Goal: Task Accomplishment & Management: Manage account settings

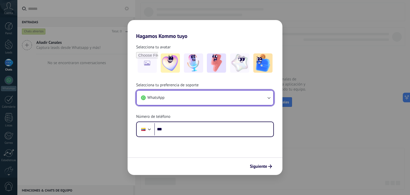
click at [173, 100] on button "WhatsApp" at bounding box center [205, 97] width 137 height 14
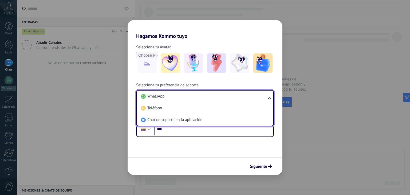
click at [212, 80] on div "Selecciona tu avatar Selecciona tu preferencia de soporte WhatsApp WhatsApp Tel…" at bounding box center [205, 88] width 155 height 98
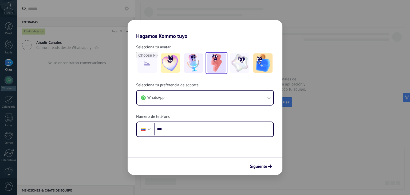
click at [218, 65] on img at bounding box center [216, 62] width 19 height 19
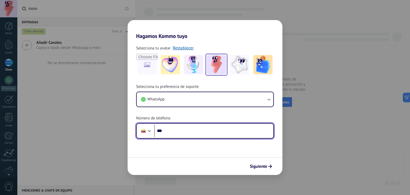
click at [167, 128] on input "***" at bounding box center [213, 131] width 119 height 12
type input "**********"
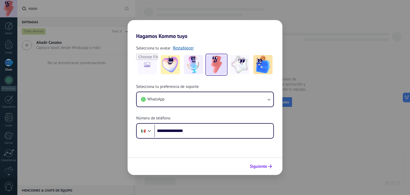
click at [257, 166] on span "Siguiente" at bounding box center [258, 166] width 17 height 4
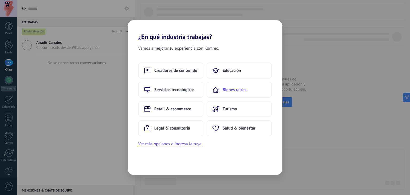
click at [248, 92] on button "Bienes raíces" at bounding box center [239, 90] width 65 height 16
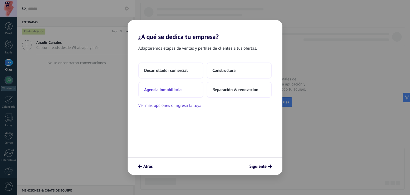
click at [190, 92] on button "Agencia inmobiliaria" at bounding box center [170, 90] width 65 height 16
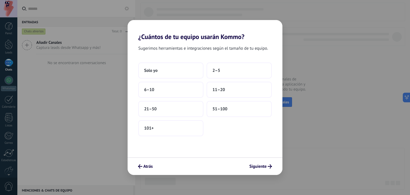
click at [180, 79] on div "Solo yo 2–5 6–10 11–20 21–50 51–100 101+" at bounding box center [204, 99] width 133 height 74
click at [184, 73] on button "Solo yo" at bounding box center [170, 70] width 65 height 16
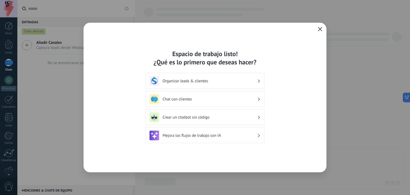
click at [320, 30] on icon "button" at bounding box center [320, 29] width 4 height 4
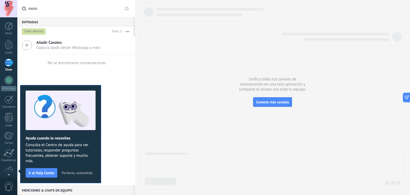
click at [83, 173] on span "Perfecto, entendido" at bounding box center [77, 173] width 31 height 4
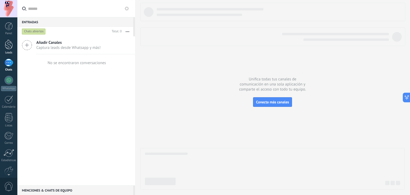
click at [12, 47] on div at bounding box center [9, 45] width 8 height 10
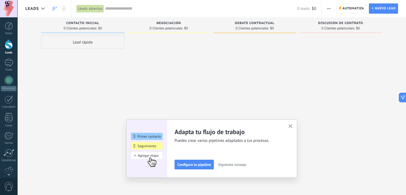
click at [293, 126] on icon "button" at bounding box center [291, 126] width 4 height 4
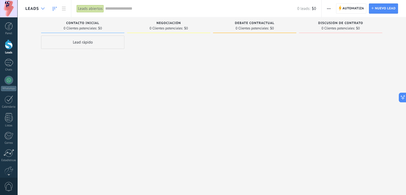
click at [42, 10] on div at bounding box center [42, 8] width 9 height 10
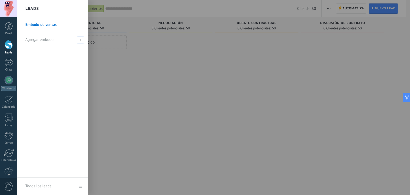
click at [164, 98] on div at bounding box center [222, 97] width 410 height 195
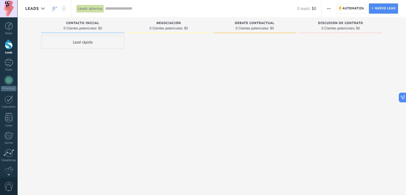
drag, startPoint x: 201, startPoint y: 133, endPoint x: 211, endPoint y: 93, distance: 41.1
click at [199, 131] on div "Leads Entrantes Solicitudes: [PHONE_NUMBER] Contacto inicial 0 Clientes potenci…" at bounding box center [215, 88] width 381 height 143
click at [6, 144] on div at bounding box center [8, 143] width 9 height 9
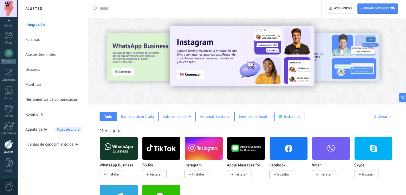
click at [40, 53] on link "Ajustes Generales" at bounding box center [53, 54] width 57 height 15
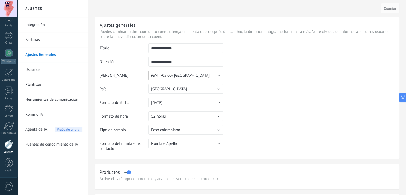
click at [195, 75] on button "(GMT -05:00) [GEOGRAPHIC_DATA]" at bounding box center [185, 75] width 75 height 10
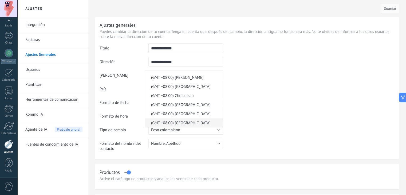
scroll to position [1802, 0]
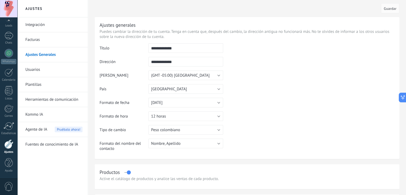
drag, startPoint x: 250, startPoint y: 93, endPoint x: 246, endPoint y: 92, distance: 4.3
click at [246, 92] on td at bounding box center [308, 70] width 171 height 54
click at [172, 77] on span "(GMT -05:00) [GEOGRAPHIC_DATA]" at bounding box center [180, 75] width 58 height 5
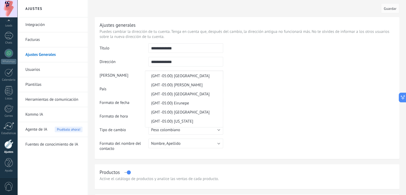
scroll to position [3176, 0]
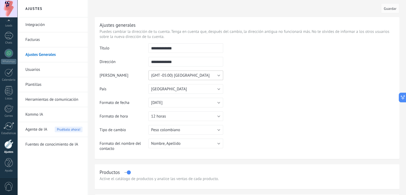
click at [205, 74] on button "(GMT -05:00) [GEOGRAPHIC_DATA]" at bounding box center [185, 75] width 75 height 10
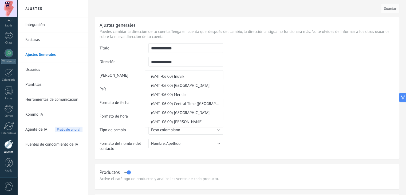
scroll to position [3510, 0]
click at [201, 80] on span "(GMT -06:00) Central Time ([GEOGRAPHIC_DATA] & [GEOGRAPHIC_DATA])" at bounding box center [183, 76] width 76 height 5
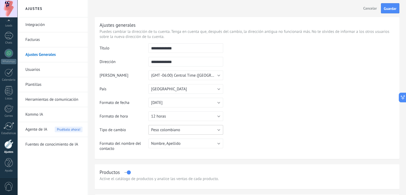
click at [198, 133] on button "Peso colombiano" at bounding box center [185, 130] width 75 height 10
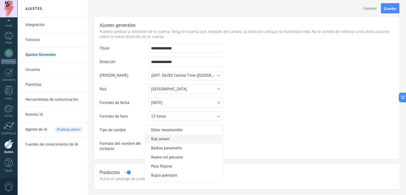
scroll to position [654, 0]
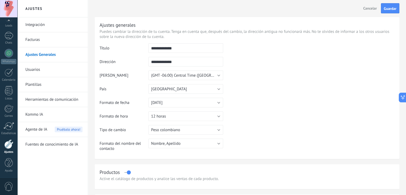
drag, startPoint x: 272, startPoint y: 124, endPoint x: 247, endPoint y: 131, distance: 26.8
click at [270, 125] on table "**********" at bounding box center [247, 99] width 295 height 112
click at [189, 128] on button "Peso colombiano" at bounding box center [185, 130] width 75 height 10
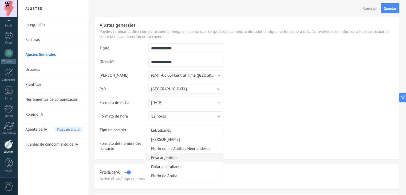
scroll to position [0, 0]
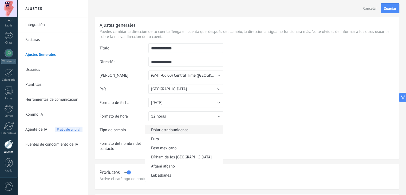
click at [183, 130] on span "Dólar estadounidense" at bounding box center [183, 129] width 76 height 5
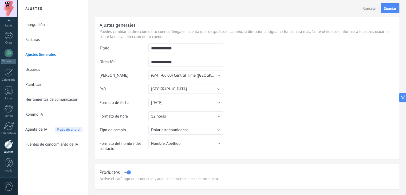
click at [241, 125] on table "**********" at bounding box center [247, 99] width 295 height 112
click at [162, 49] on input "**********" at bounding box center [185, 48] width 75 height 10
drag, startPoint x: 164, startPoint y: 49, endPoint x: 148, endPoint y: 54, distance: 17.0
click at [148, 54] on td "**********" at bounding box center [185, 50] width 75 height 14
click at [172, 46] on input "******" at bounding box center [185, 48] width 75 height 10
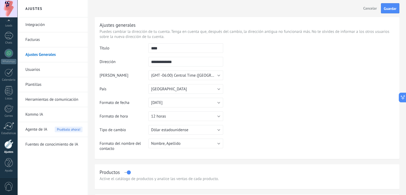
type input "****"
click at [303, 71] on td at bounding box center [308, 70] width 171 height 54
click at [178, 90] on button "[GEOGRAPHIC_DATA]" at bounding box center [185, 89] width 75 height 10
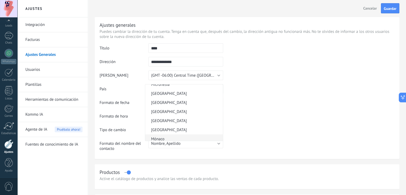
scroll to position [1374, 0]
click at [165, 106] on span "[GEOGRAPHIC_DATA]" at bounding box center [183, 103] width 76 height 5
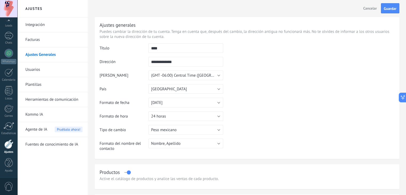
click at [296, 98] on table "**********" at bounding box center [247, 99] width 295 height 112
click at [152, 63] on input "**********" at bounding box center [185, 62] width 75 height 10
drag, startPoint x: 184, startPoint y: 61, endPoint x: 138, endPoint y: 66, distance: 46.0
click at [138, 66] on tr "**********" at bounding box center [247, 64] width 295 height 14
click at [265, 62] on td at bounding box center [308, 70] width 171 height 54
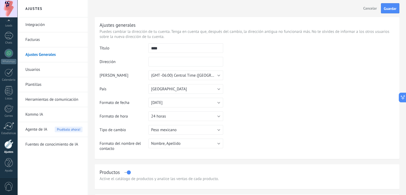
click at [174, 65] on input "text" at bounding box center [185, 62] width 75 height 10
type input "**********"
drag, startPoint x: 305, startPoint y: 94, endPoint x: 299, endPoint y: 92, distance: 6.1
click at [301, 95] on td at bounding box center [308, 70] width 171 height 54
drag, startPoint x: 185, startPoint y: 62, endPoint x: 137, endPoint y: 68, distance: 48.6
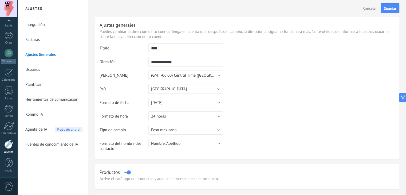
click at [137, 68] on tr "**********" at bounding box center [247, 64] width 295 height 14
click at [283, 71] on td at bounding box center [308, 70] width 171 height 54
click at [395, 7] on span "Guardar" at bounding box center [390, 9] width 13 height 4
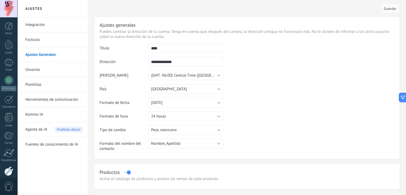
click at [35, 68] on link "Usuarios" at bounding box center [53, 69] width 57 height 15
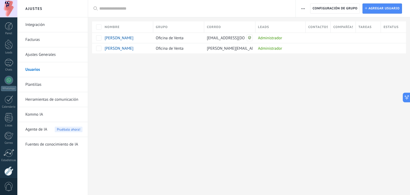
click at [38, 24] on link "Integración" at bounding box center [53, 24] width 57 height 15
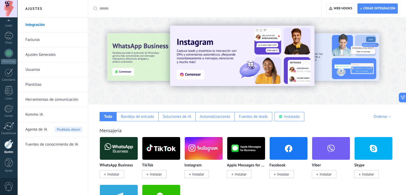
click at [386, 113] on div "Todo Bandeja de entrada Soluciones de IA Automatizaciones Fuentes de leads Inst…" at bounding box center [246, 112] width 307 height 17
click at [382, 118] on div "Ordenar" at bounding box center [382, 116] width 19 height 5
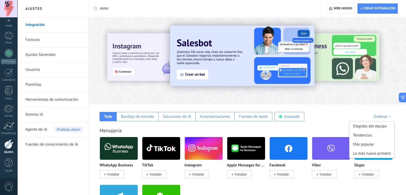
drag, startPoint x: 345, startPoint y: 119, endPoint x: 330, endPoint y: 121, distance: 15.0
click at [345, 119] on div "Todo Bandeja de entrada Soluciones de IA Automatizaciones Fuentes de leads Inst…" at bounding box center [246, 112] width 307 height 17
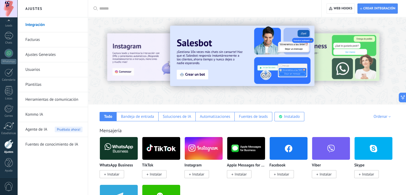
click at [114, 6] on input "text" at bounding box center [206, 9] width 215 height 6
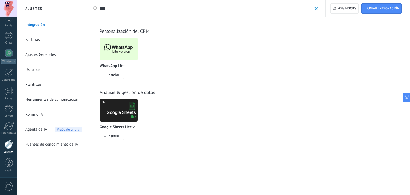
type input "****"
click at [112, 76] on span "Instalar" at bounding box center [113, 74] width 12 height 5
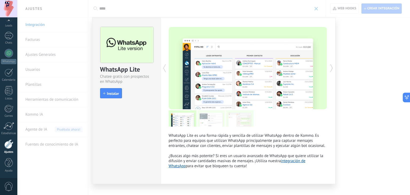
scroll to position [9, 0]
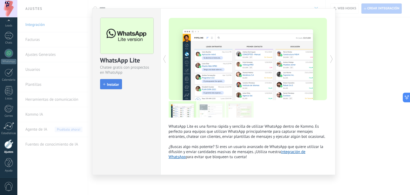
click at [117, 86] on button "Instalar" at bounding box center [111, 84] width 22 height 10
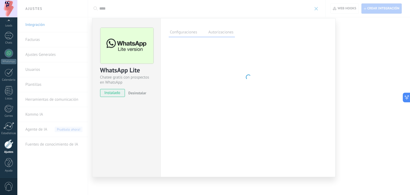
scroll to position [0, 0]
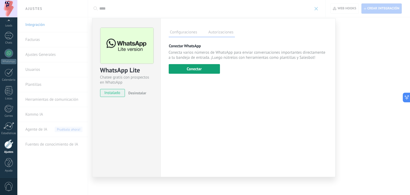
click at [200, 70] on button "Conectar" at bounding box center [194, 69] width 51 height 10
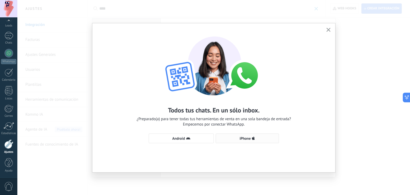
click at [243, 139] on span "iPhone" at bounding box center [245, 138] width 11 height 4
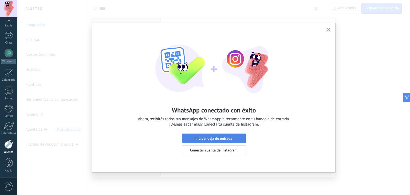
click at [239, 137] on span "Ir a bandeja de entrada" at bounding box center [214, 138] width 58 height 4
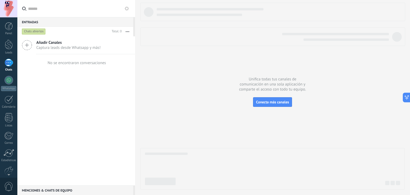
click at [11, 61] on div at bounding box center [9, 63] width 9 height 8
click at [11, 43] on div at bounding box center [9, 45] width 8 height 10
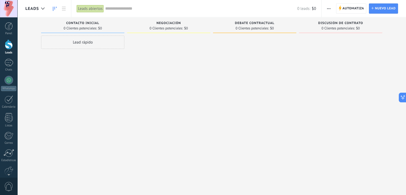
click at [85, 95] on div "Lead rápido" at bounding box center [82, 97] width 83 height 125
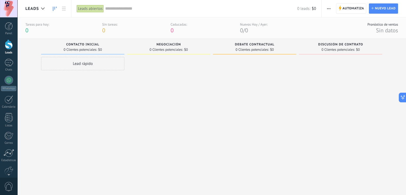
click at [248, 108] on div at bounding box center [254, 119] width 83 height 125
click at [7, 30] on link "Panel" at bounding box center [8, 28] width 17 height 13
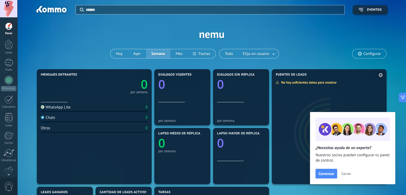
click at [350, 175] on span "Cerrar" at bounding box center [346, 174] width 10 height 4
